Goal: Information Seeking & Learning: Learn about a topic

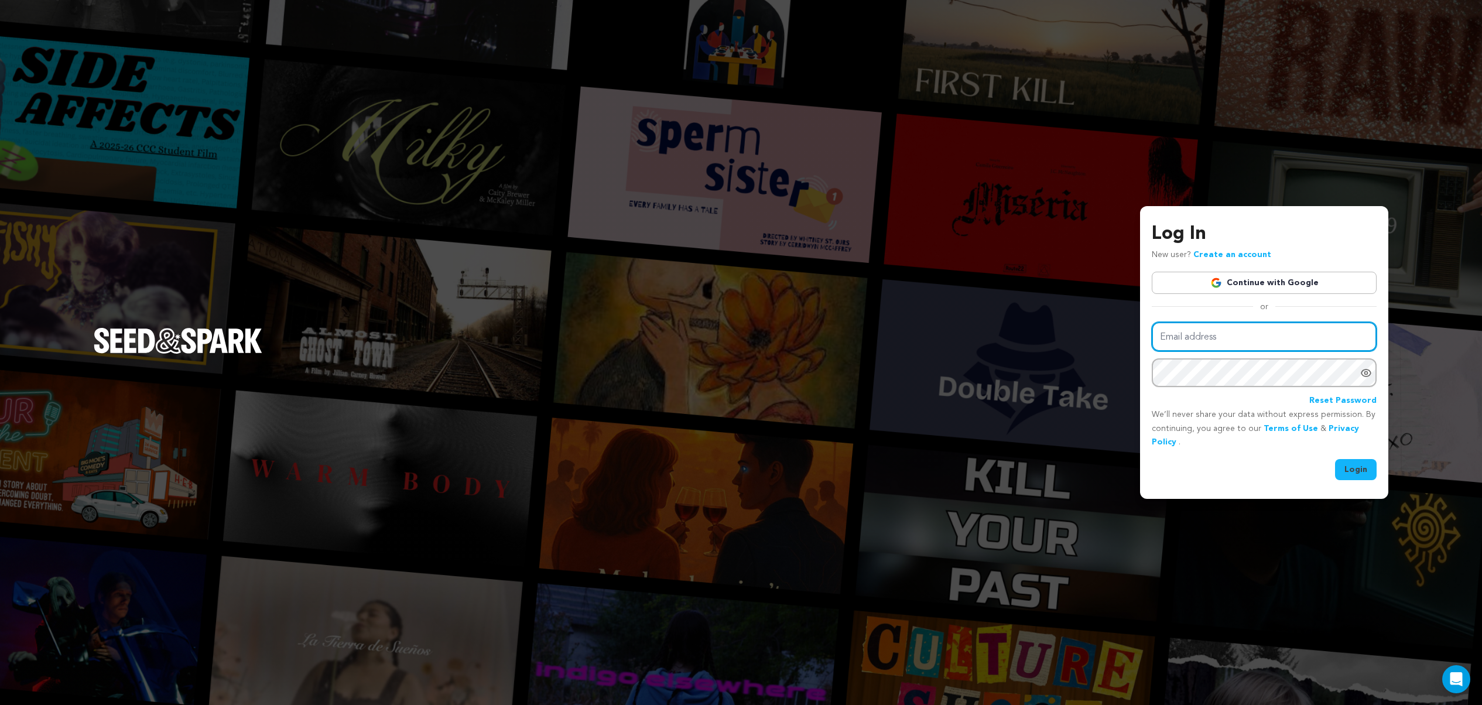
type input "milaknight@icloud.com"
click at [1357, 463] on button "Login" at bounding box center [1356, 469] width 42 height 21
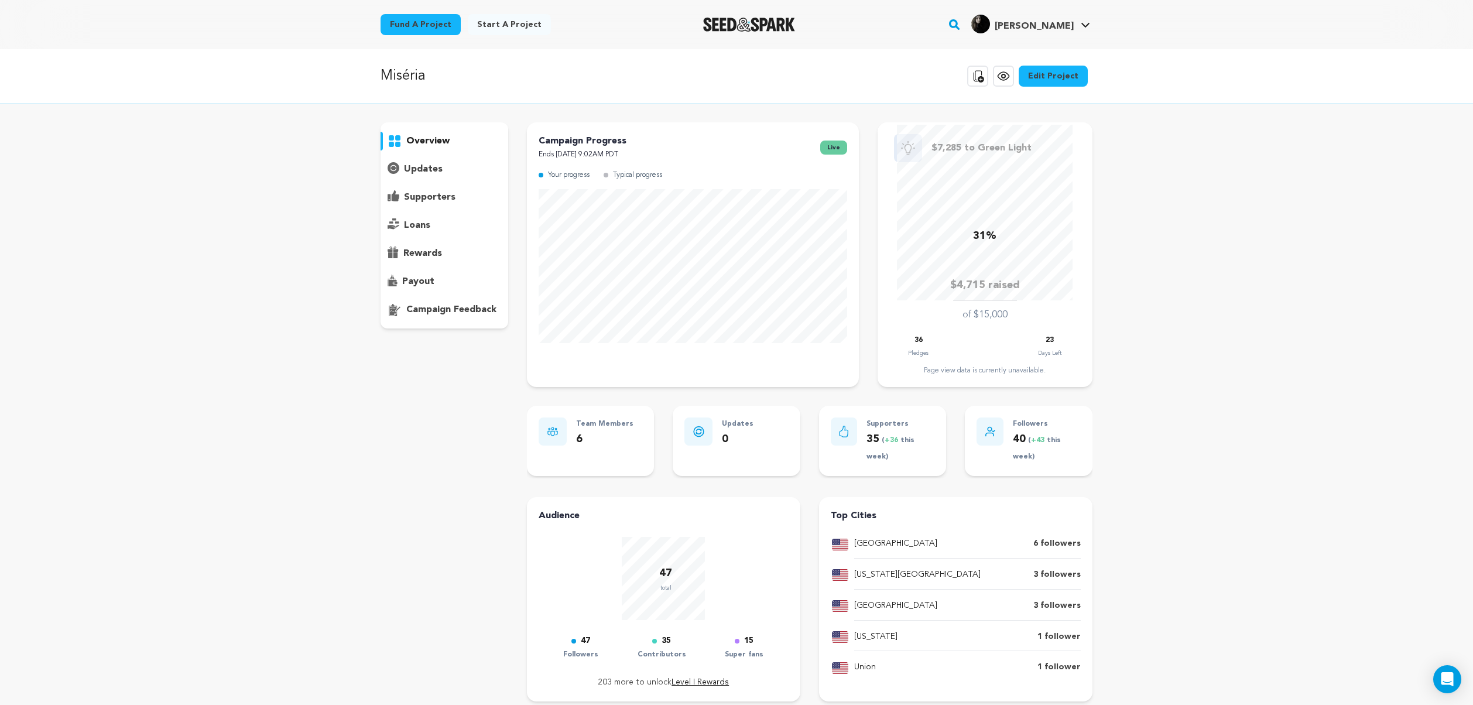
click at [410, 197] on p "supporters" at bounding box center [430, 197] width 52 height 14
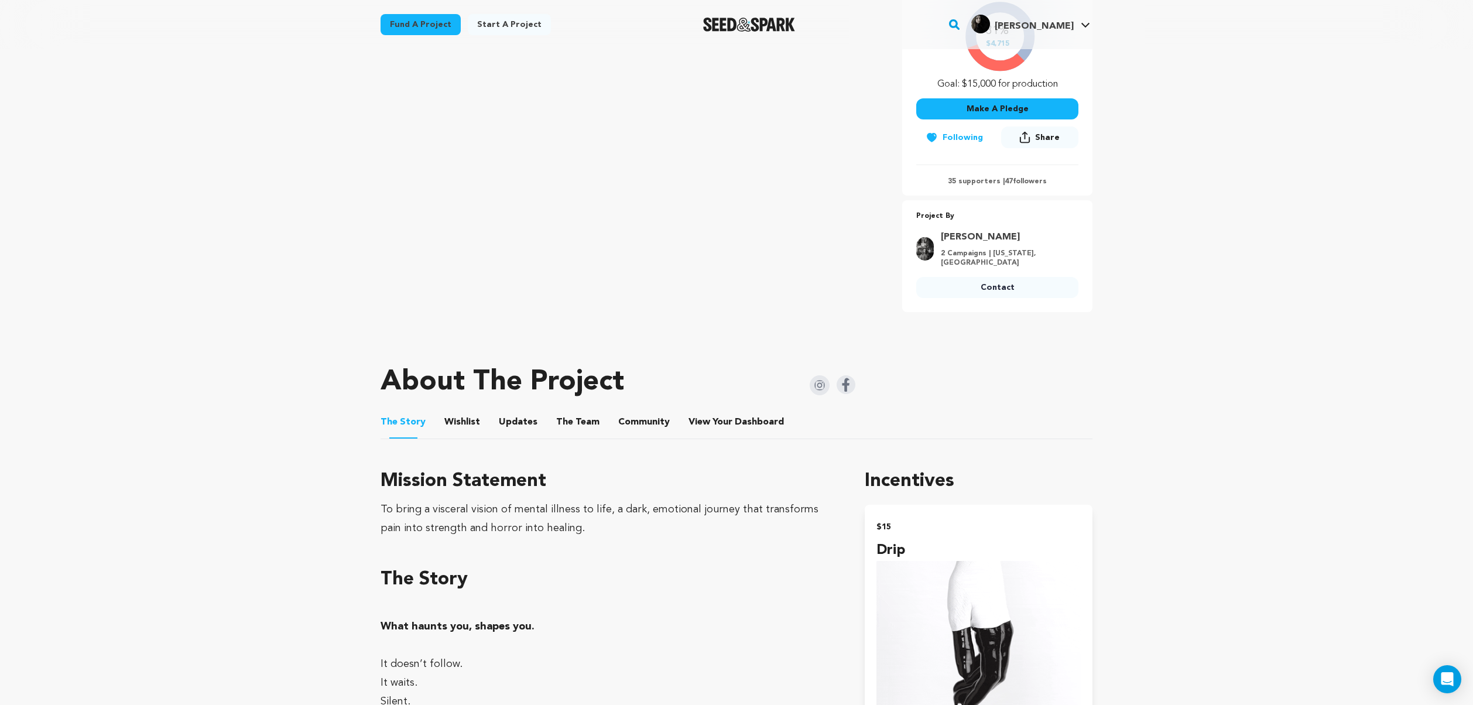
scroll to position [357, 0]
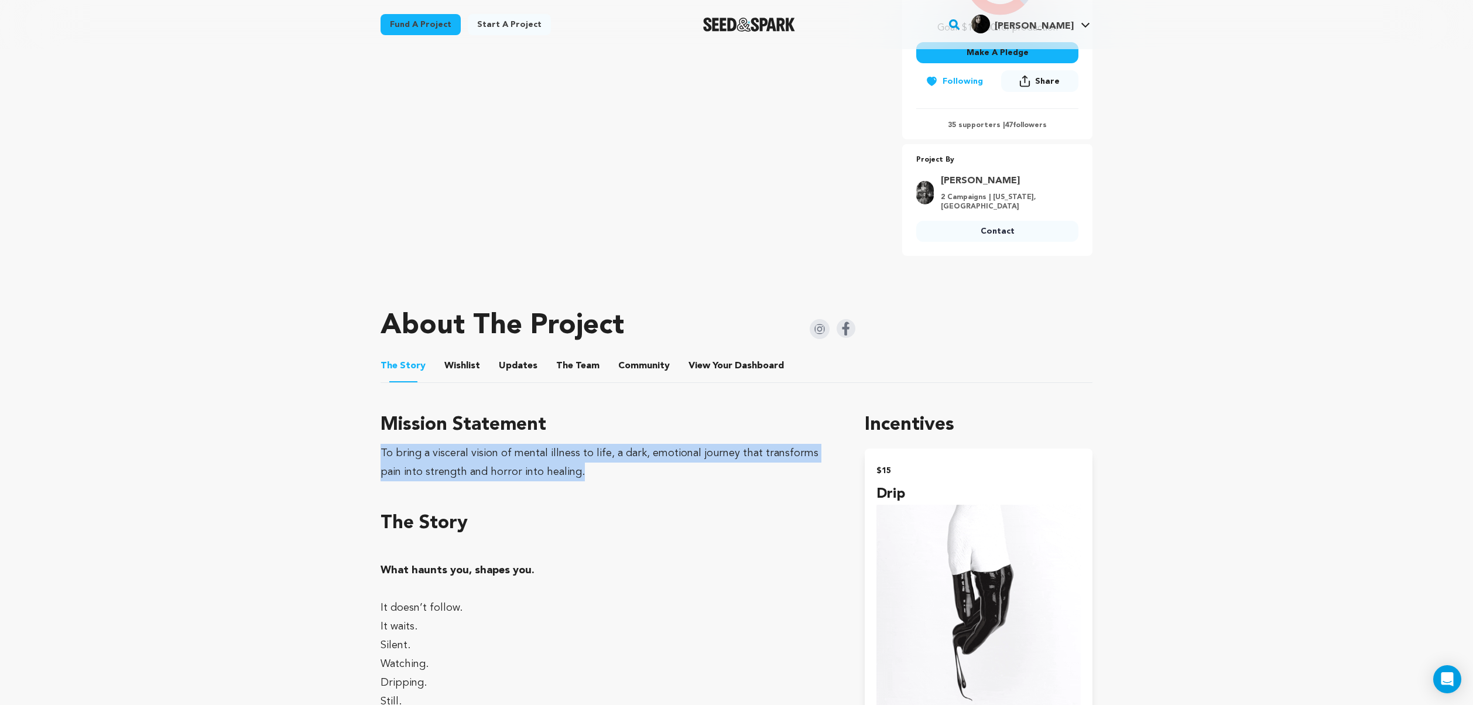
drag, startPoint x: 381, startPoint y: 444, endPoint x: 557, endPoint y: 462, distance: 177.2
click at [557, 462] on div "To bring a visceral vision of mental illness to life, a dark, emotional journey…" at bounding box center [609, 462] width 456 height 37
copy div "To bring a visceral vision of mental illness to life, a dark, emotional journey…"
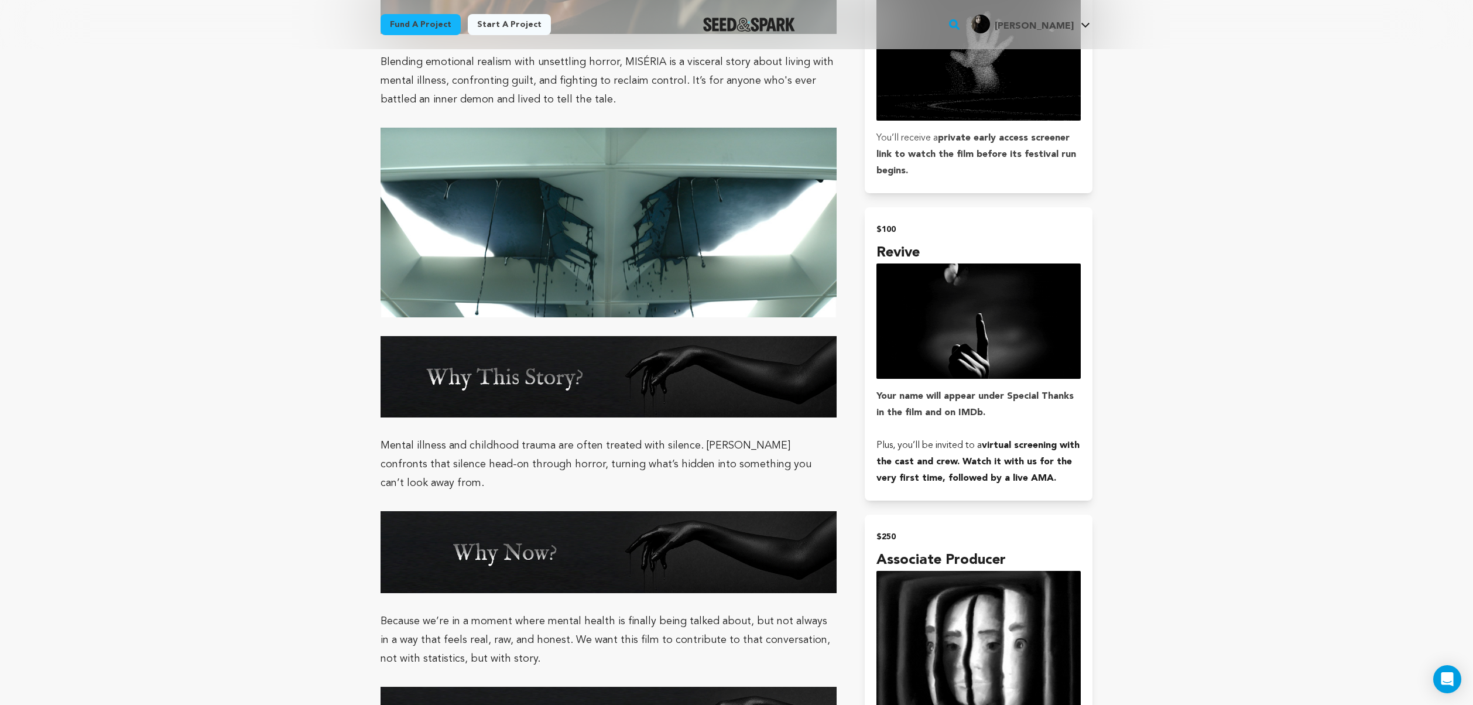
scroll to position [1713, 0]
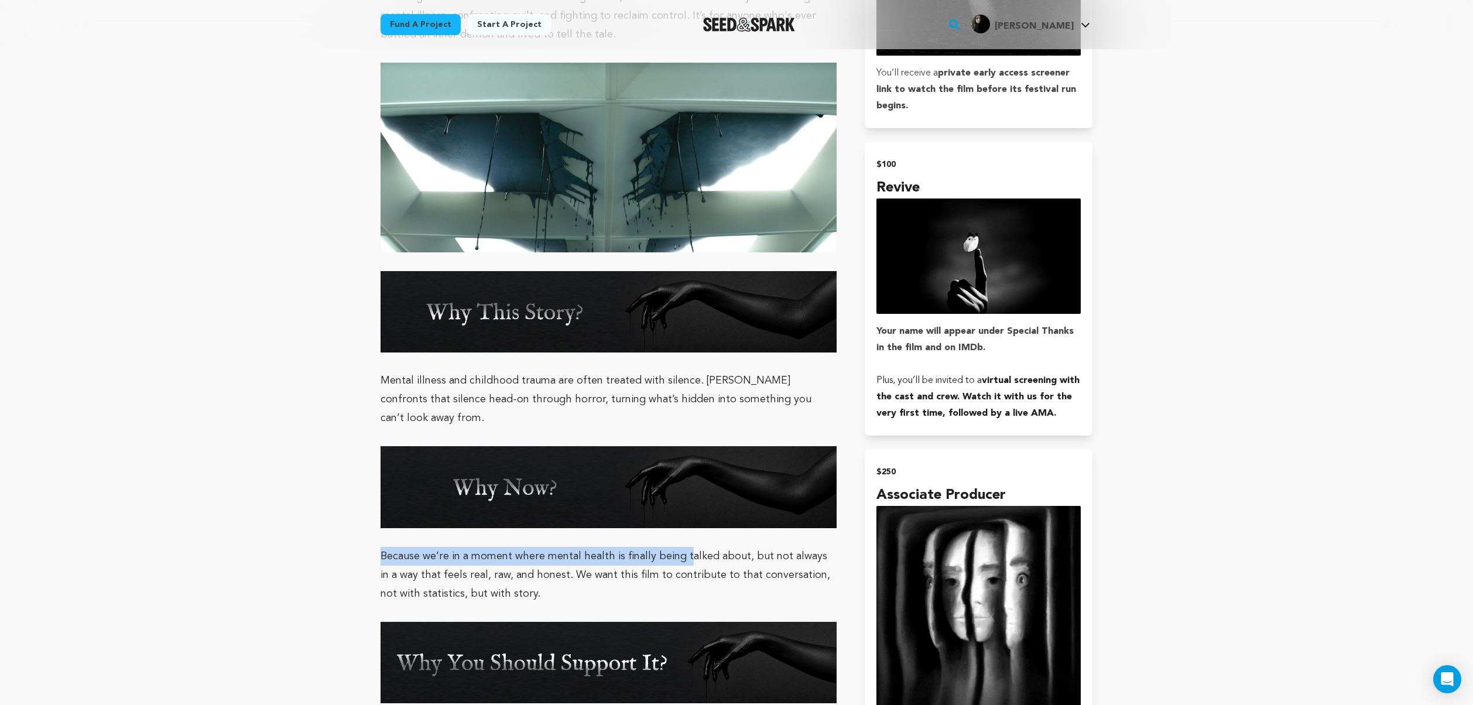
drag, startPoint x: 379, startPoint y: 508, endPoint x: 686, endPoint y: 504, distance: 307.4
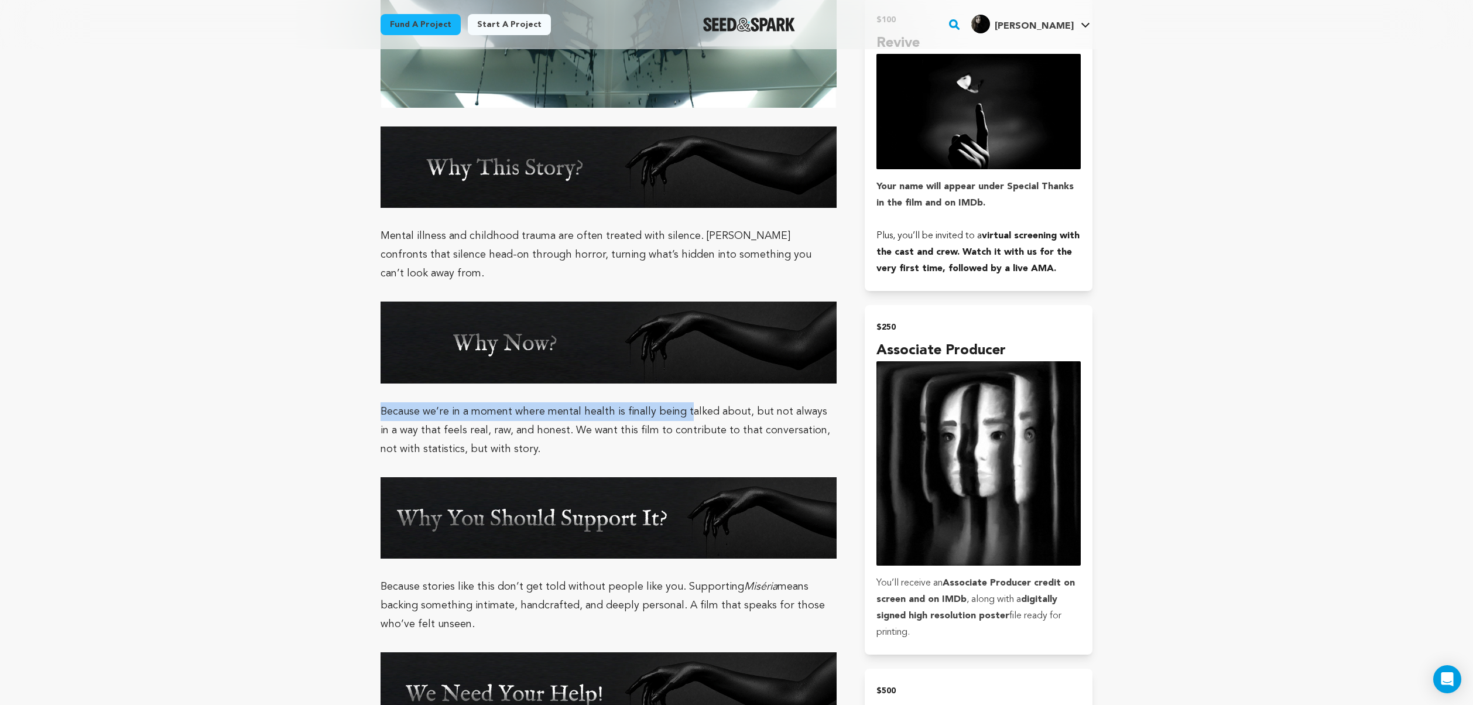
scroll to position [1873, 0]
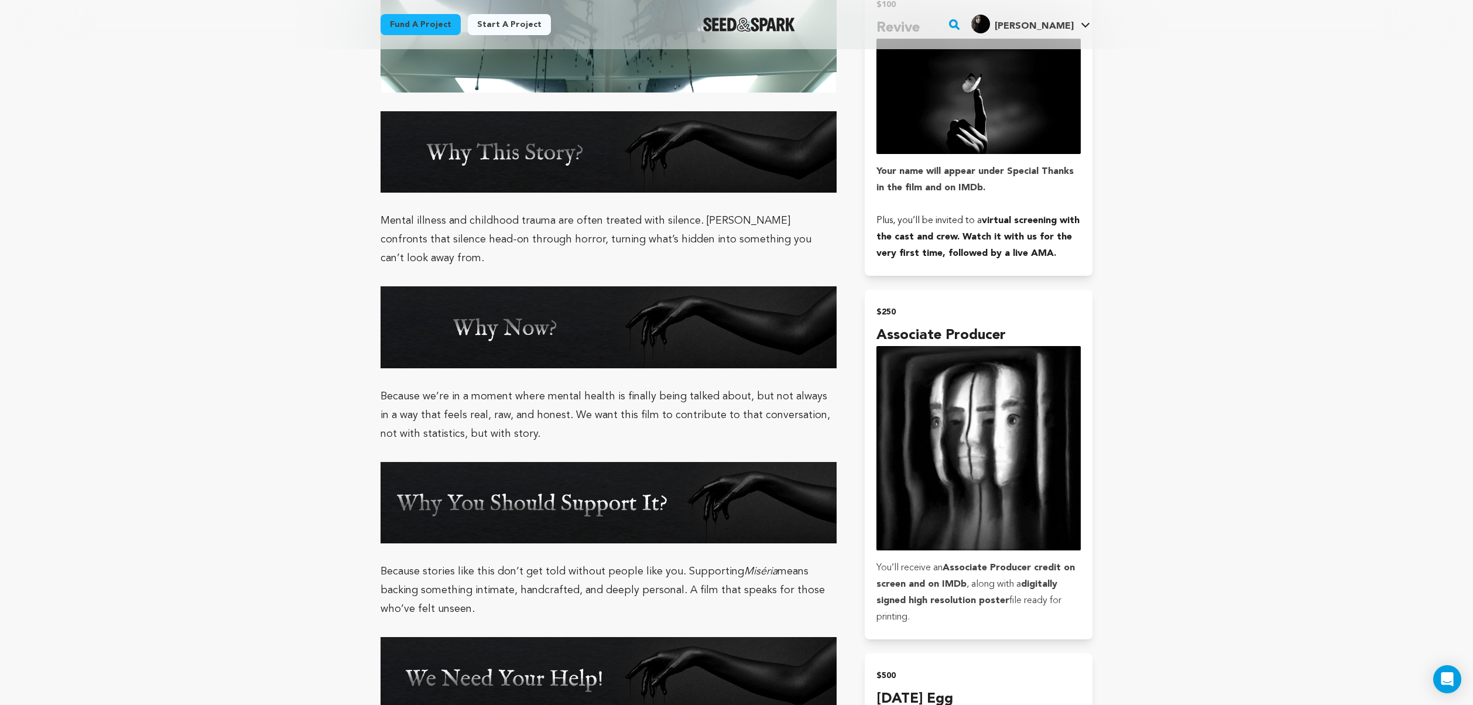
click at [597, 562] on p "Because stories like this don’t get told without people like you. Supporting Mi…" at bounding box center [609, 590] width 456 height 56
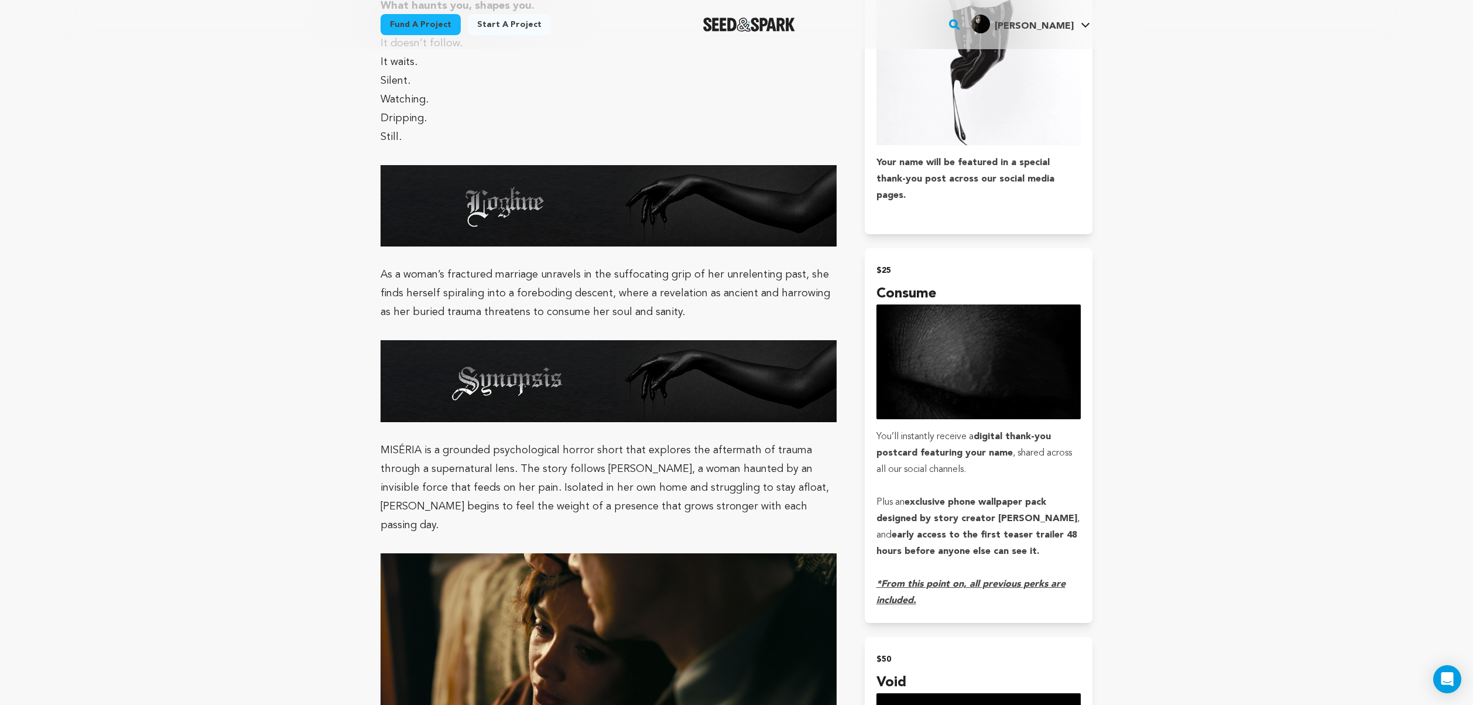
scroll to position [655, 0]
